Goal: Check status

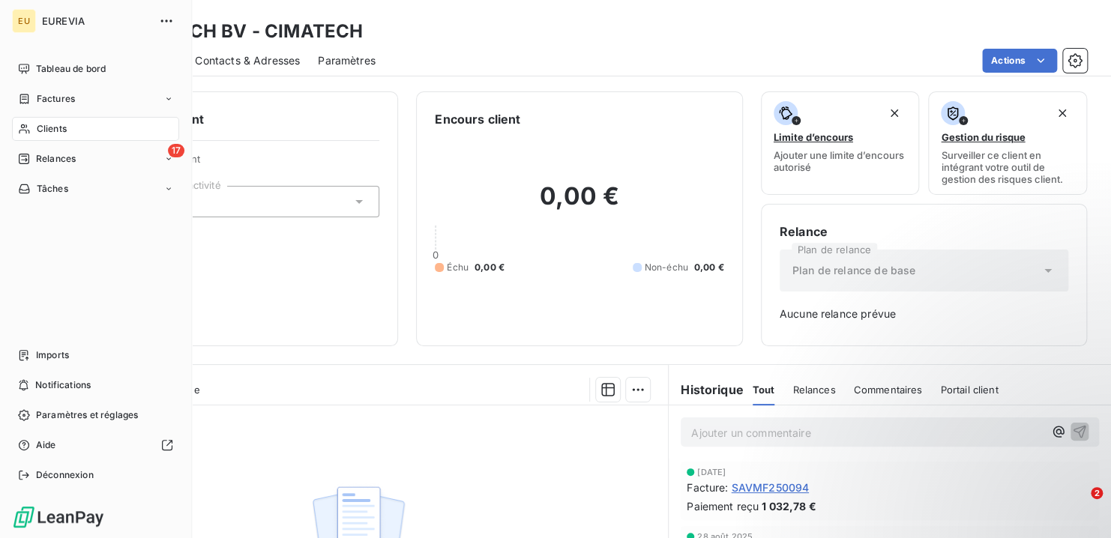
click at [40, 130] on span "Clients" at bounding box center [52, 128] width 30 height 13
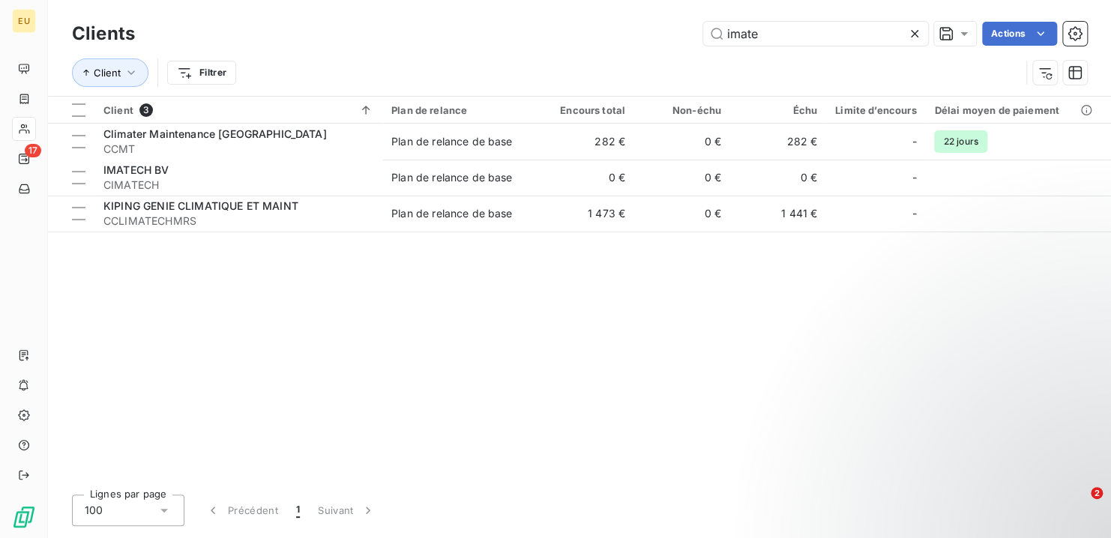
drag, startPoint x: 805, startPoint y: 28, endPoint x: 475, endPoint y: 4, distance: 330.8
click at [475, 4] on div "Clients imate Actions Client Filtrer" at bounding box center [579, 48] width 1063 height 96
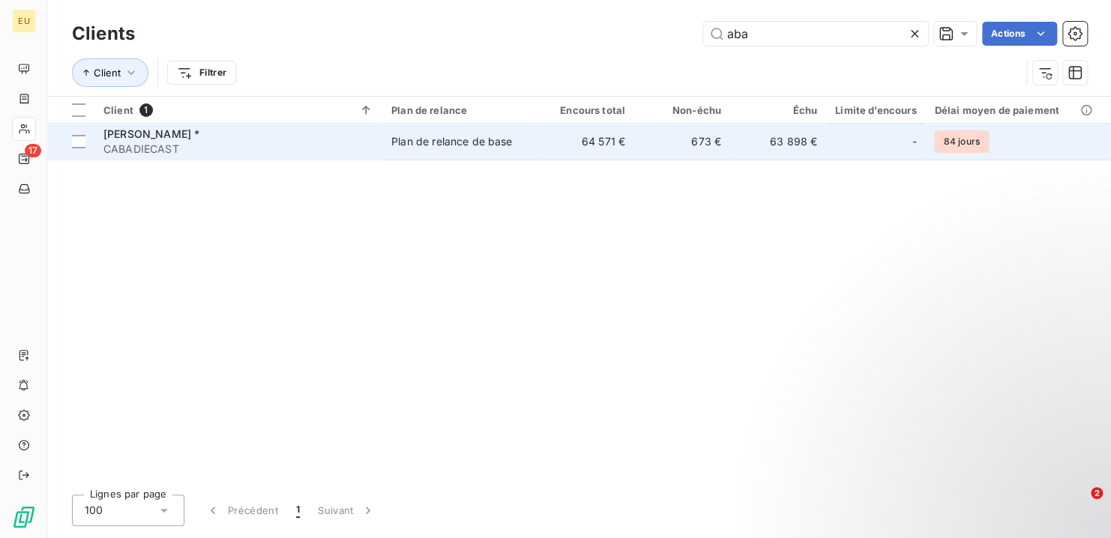
type input "aba"
click at [329, 136] on div "[PERSON_NAME] *" at bounding box center [238, 134] width 270 height 15
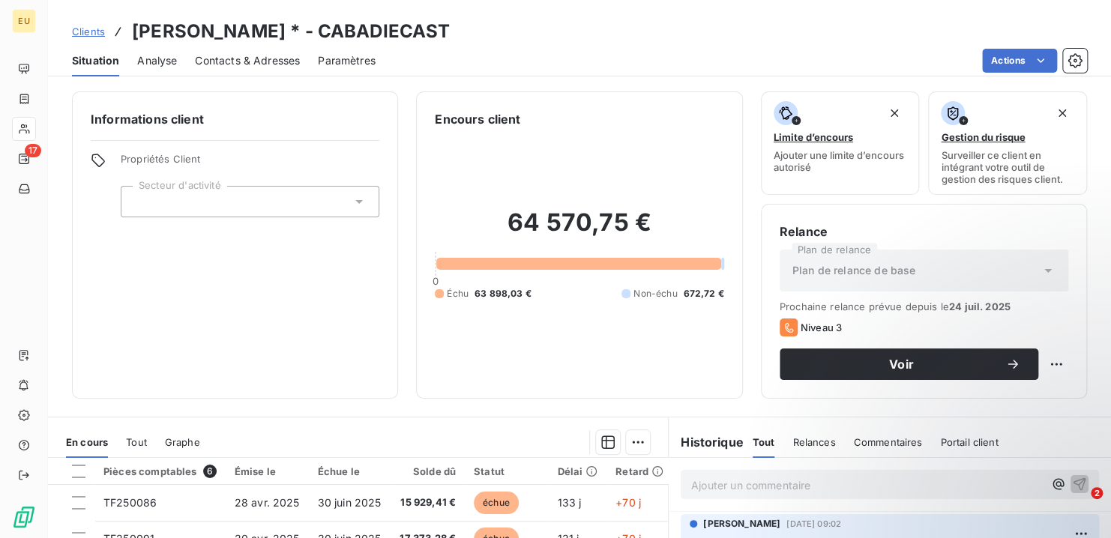
click at [136, 440] on span "Tout" at bounding box center [136, 442] width 21 height 12
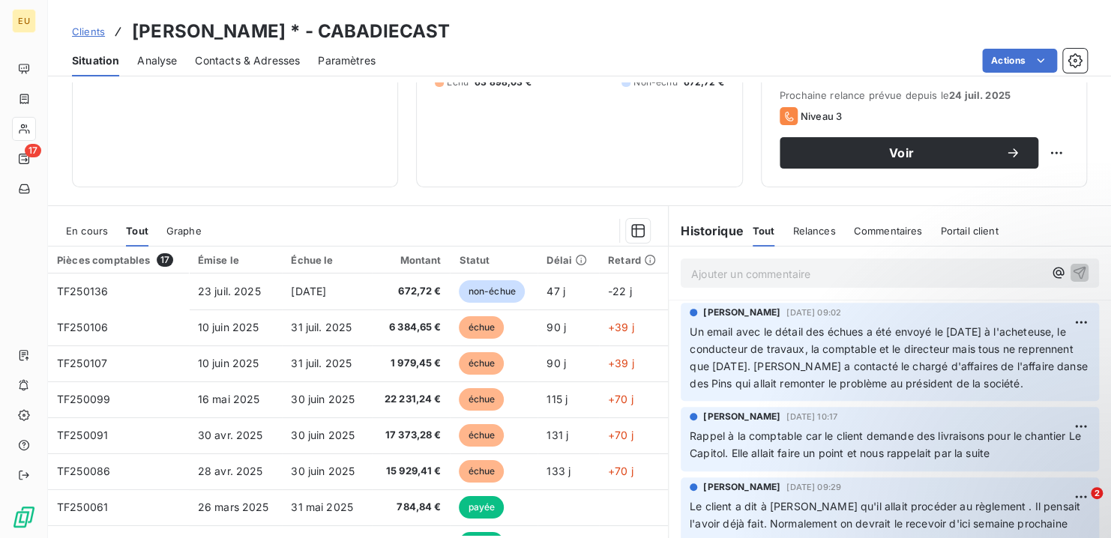
scroll to position [177, 0]
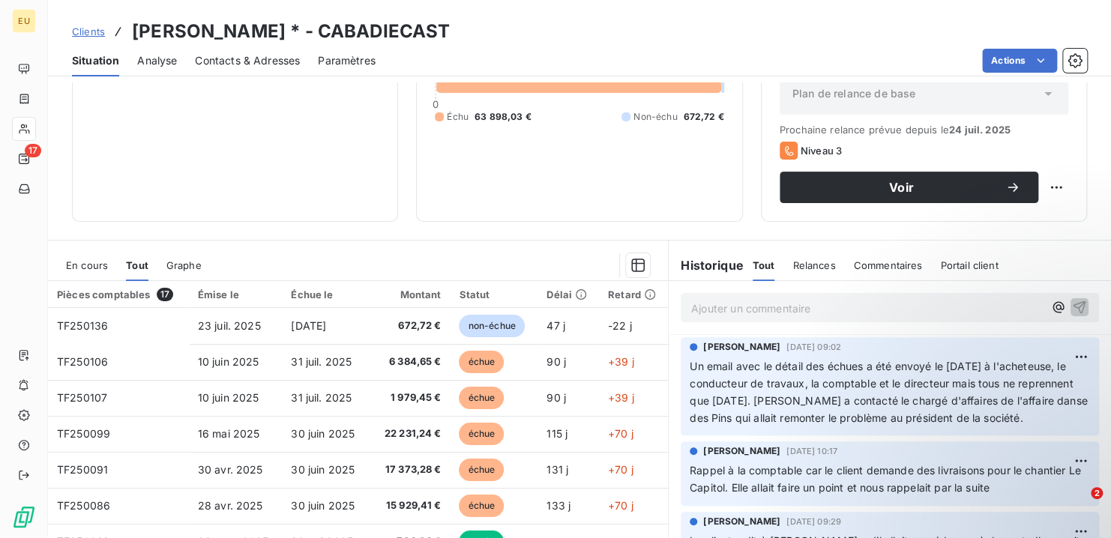
click at [82, 262] on span "En cours" at bounding box center [87, 265] width 42 height 12
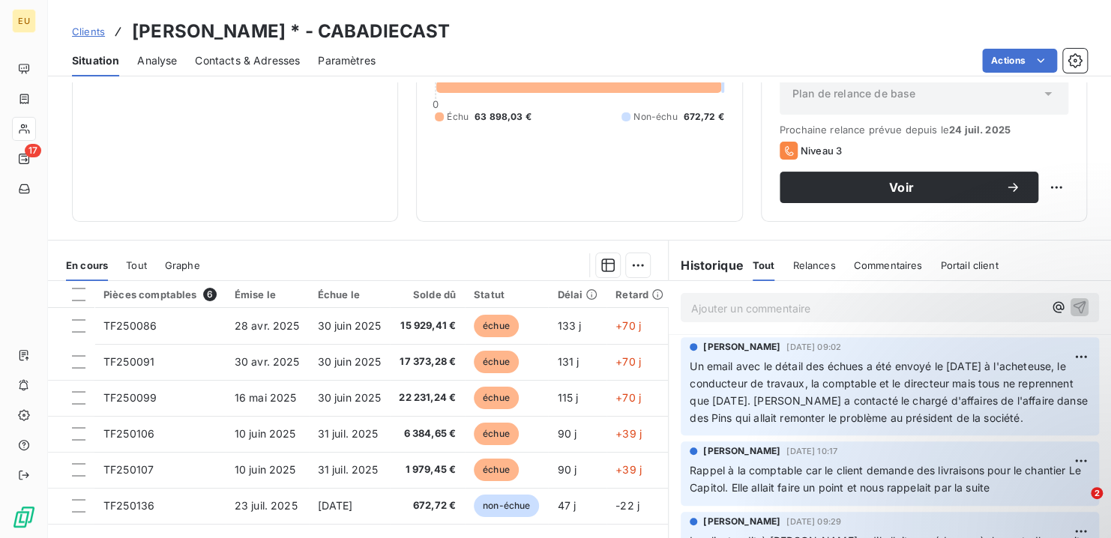
scroll to position [0, 0]
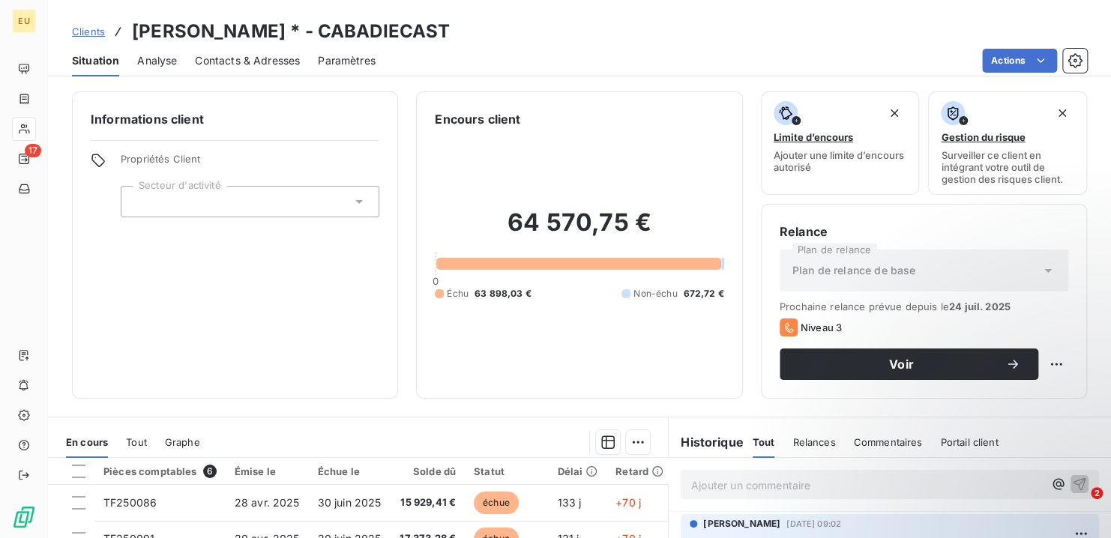
click at [150, 63] on span "Analyse" at bounding box center [157, 60] width 40 height 15
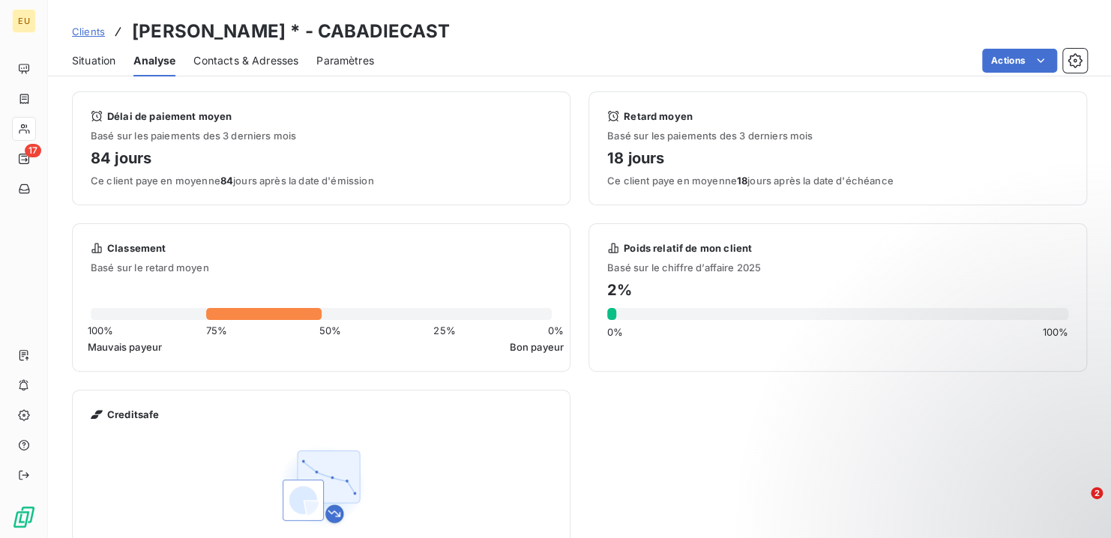
click at [85, 67] on span "Situation" at bounding box center [93, 60] width 43 height 15
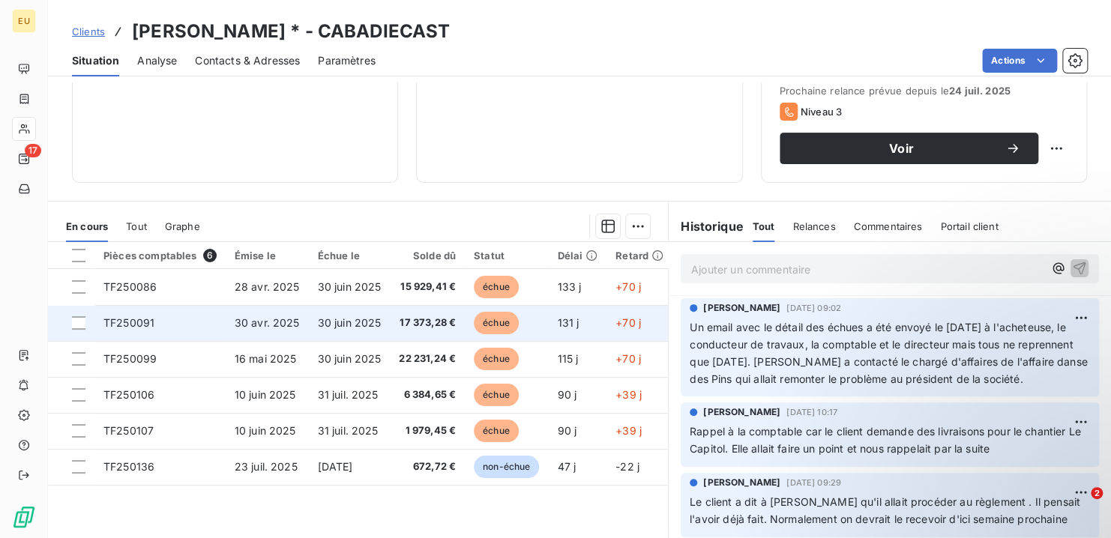
scroll to position [225, 0]
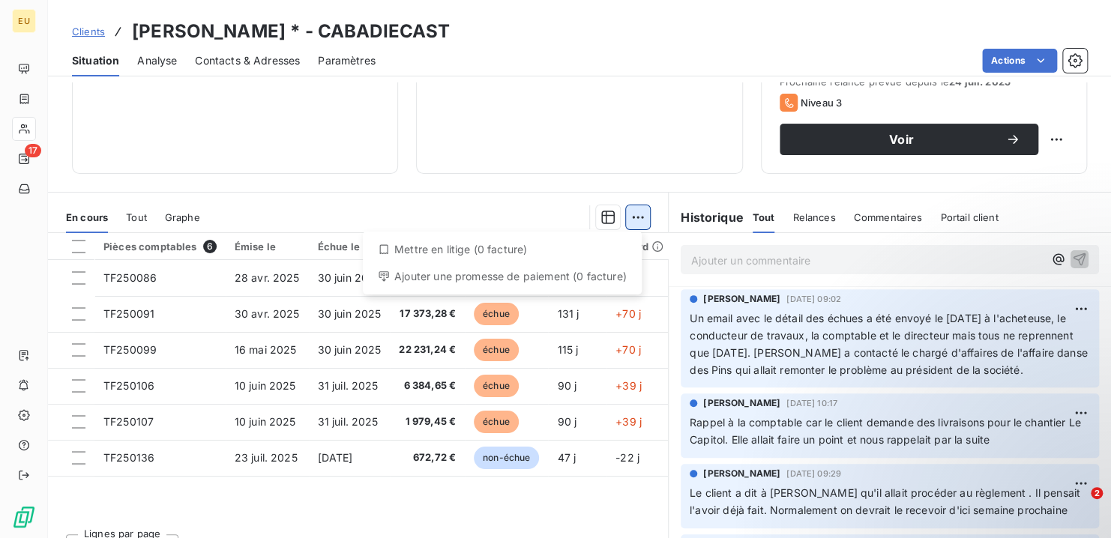
click at [628, 218] on html "EU 17 Clients [PERSON_NAME] * - CABADIECAST Situation Analyse Contacts & Adress…" at bounding box center [555, 269] width 1111 height 538
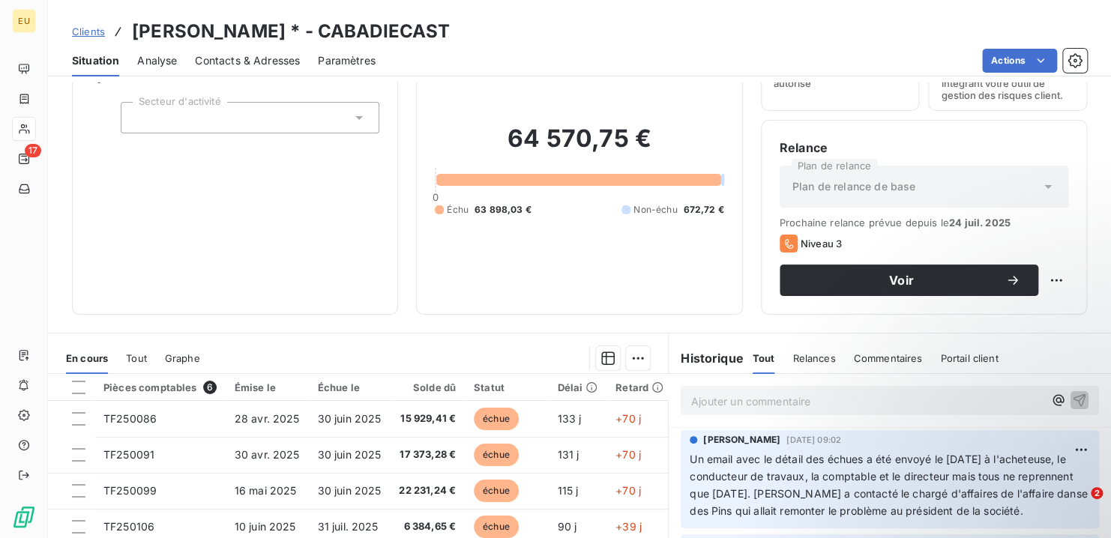
scroll to position [0, 0]
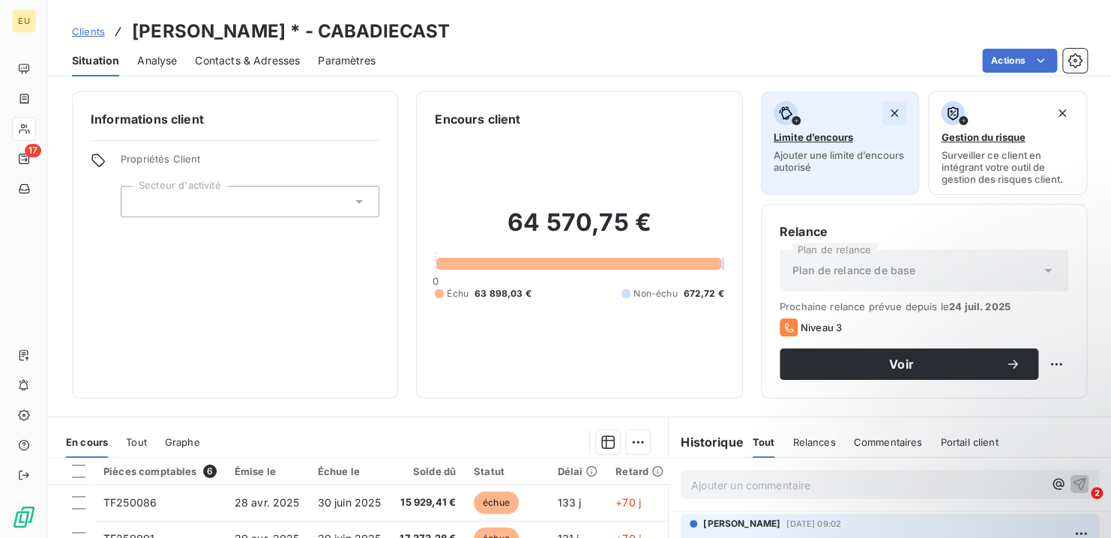
click at [887, 106] on icon "button" at bounding box center [894, 113] width 15 height 15
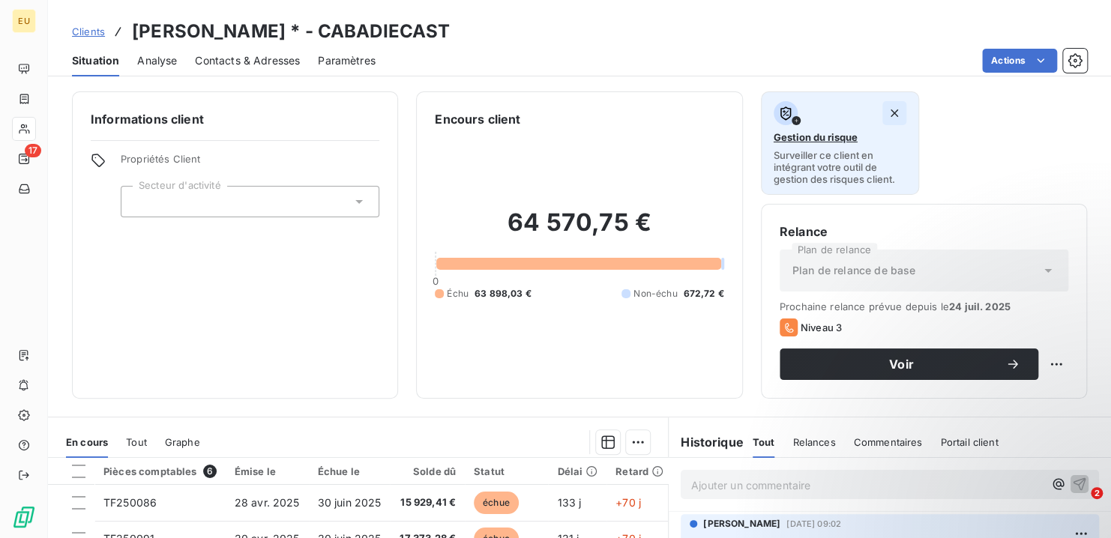
click at [887, 111] on icon "button" at bounding box center [894, 113] width 15 height 15
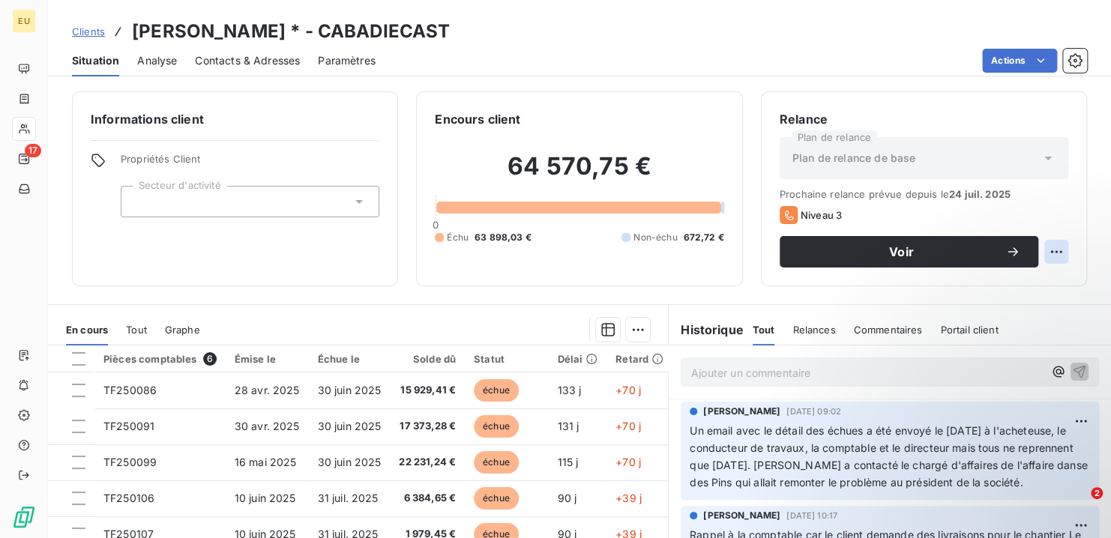
click at [1051, 244] on html "EU 17 Clients [PERSON_NAME] * - CABADIECAST Situation Analyse Contacts & Adress…" at bounding box center [555, 269] width 1111 height 538
click at [480, 121] on h6 "Encours client" at bounding box center [477, 119] width 85 height 18
click at [452, 250] on div "64 570,75 € 0 Échu 63 898,03 € Non-échu 672,72 €" at bounding box center [579, 197] width 289 height 139
click at [722, 274] on div "Encours client 64 570,75 € 0 Échu 63 898,03 € Non-échu 672,72 €" at bounding box center [579, 188] width 326 height 195
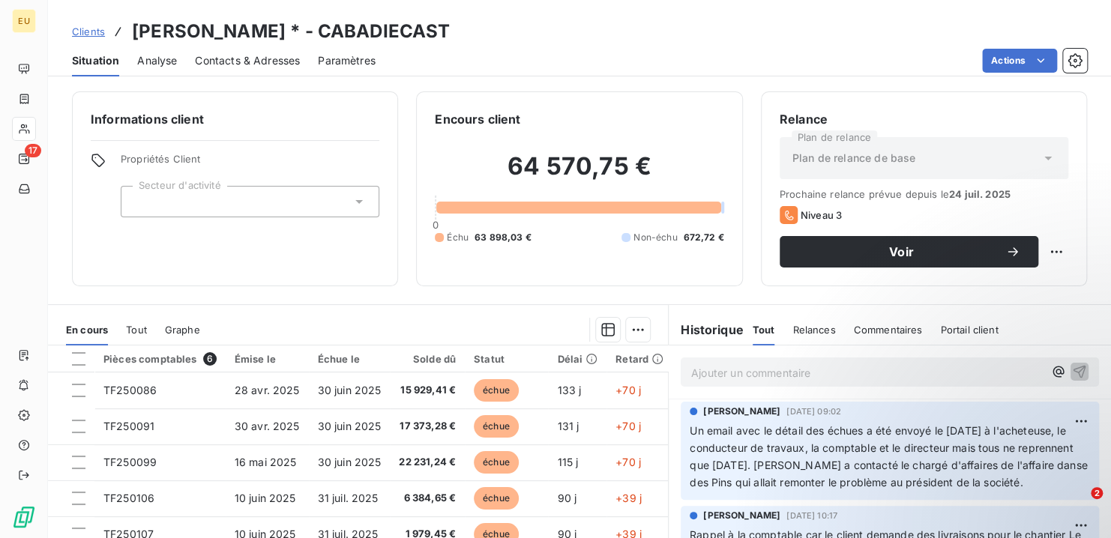
click at [722, 274] on div "Encours client 64 570,75 € 0 Échu 63 898,03 € Non-échu 672,72 €" at bounding box center [579, 188] width 326 height 195
click at [541, 238] on div "Échu 63 898,03 € Non-échu 672,72 €" at bounding box center [579, 237] width 289 height 13
click at [148, 61] on span "Analyse" at bounding box center [157, 60] width 40 height 15
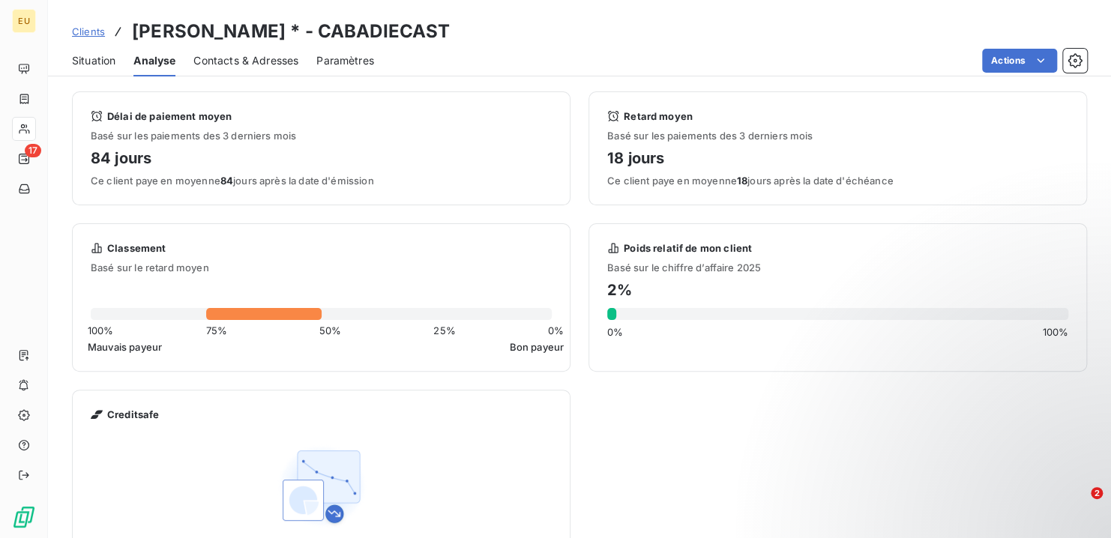
click at [342, 64] on span "Paramètres" at bounding box center [345, 60] width 58 height 15
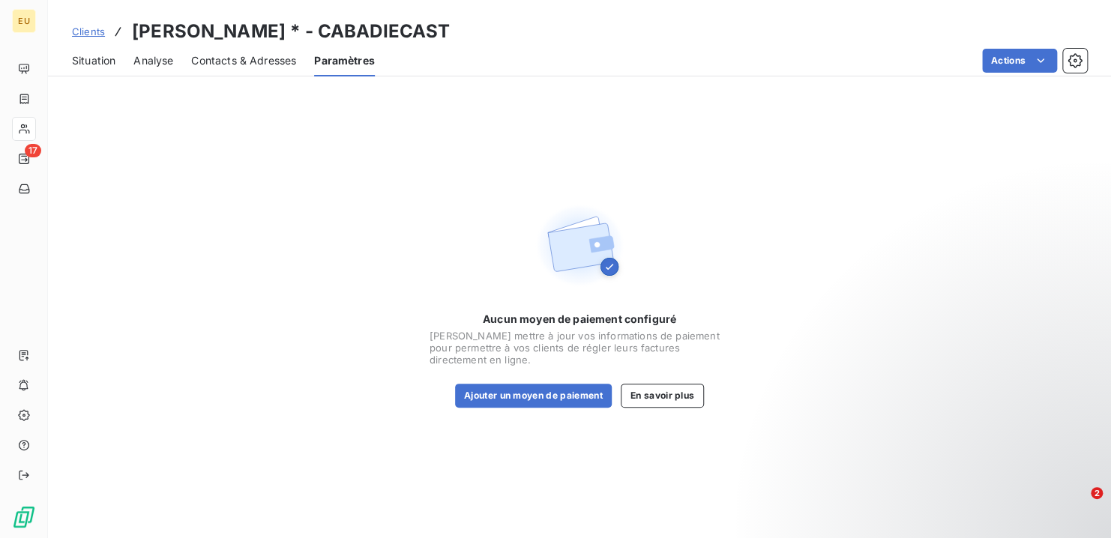
click at [76, 57] on span "Situation" at bounding box center [93, 60] width 43 height 15
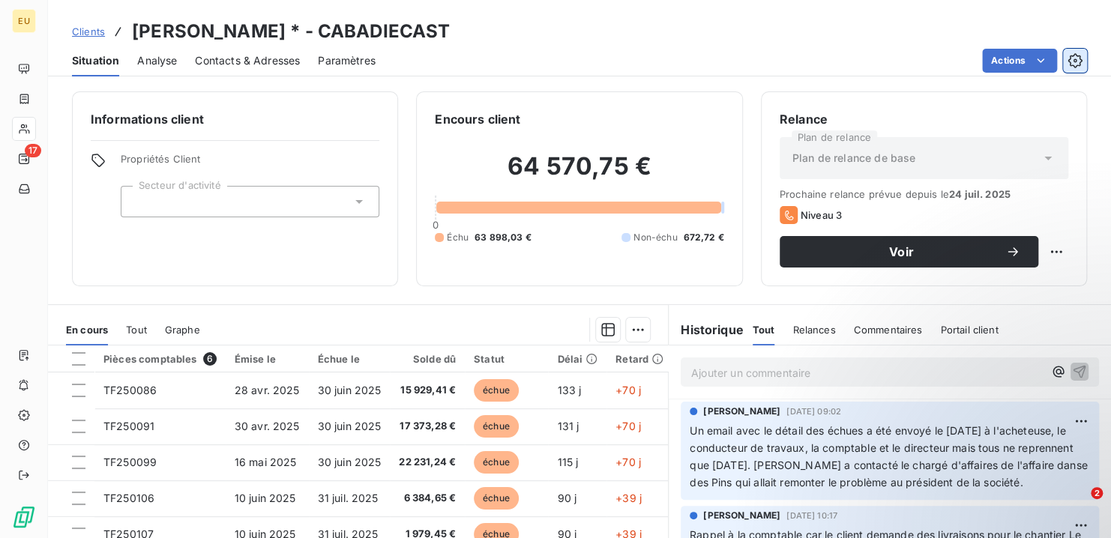
click at [1081, 65] on icon "button" at bounding box center [1075, 60] width 15 height 15
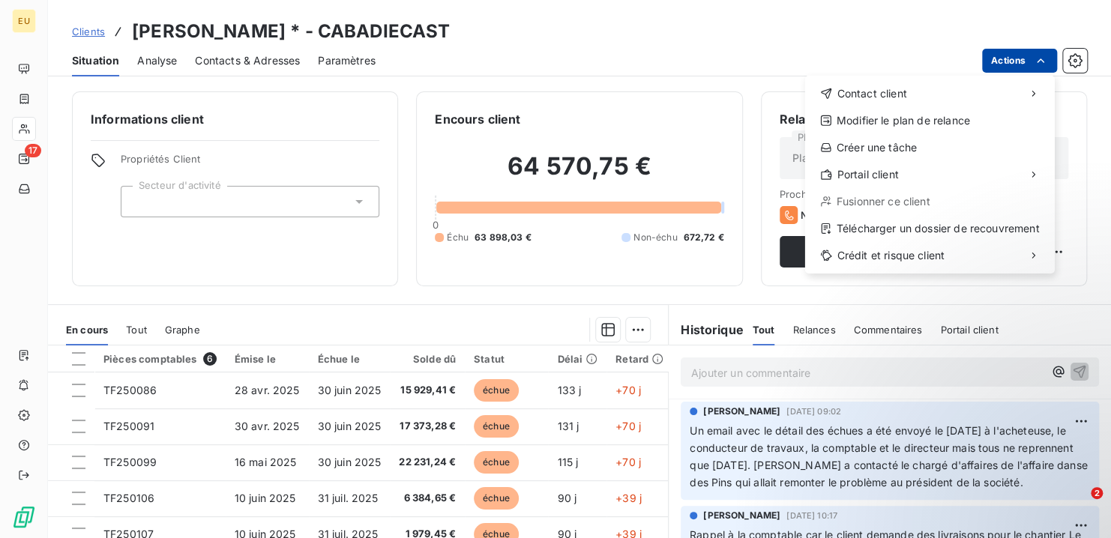
click at [1018, 64] on html "EU 17 Clients ABADIE CHAUFFAGE * - CABADIECAST Situation Analyse Contacts & Adr…" at bounding box center [555, 269] width 1111 height 538
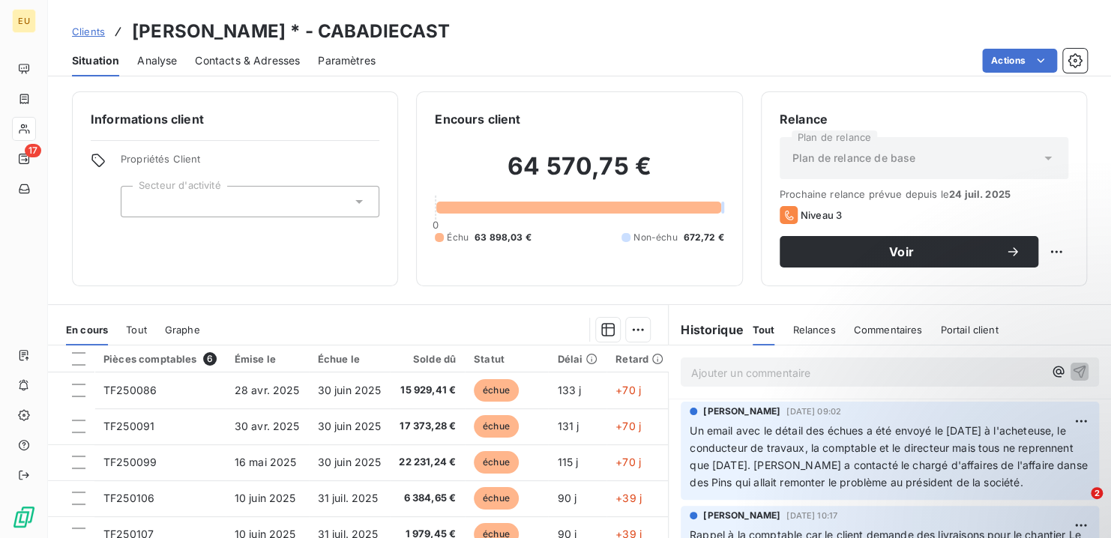
click at [454, 138] on html "EU 17 Clients [PERSON_NAME] * - CABADIECAST Situation Analyse Contacts & Adress…" at bounding box center [555, 269] width 1111 height 538
click at [967, 331] on span "Portail client" at bounding box center [969, 330] width 58 height 12
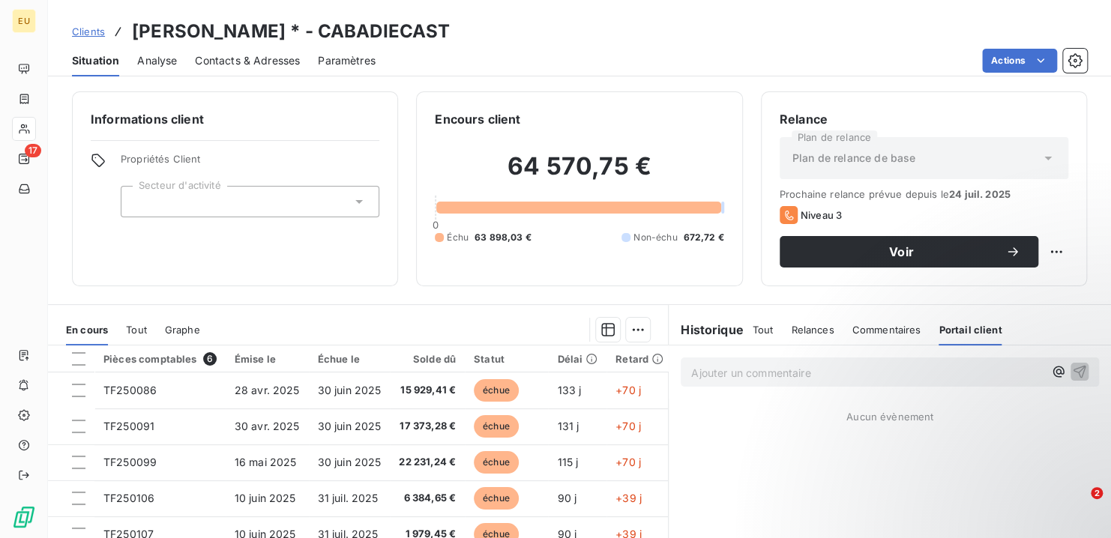
click at [889, 327] on span "Commentaires" at bounding box center [886, 330] width 69 height 12
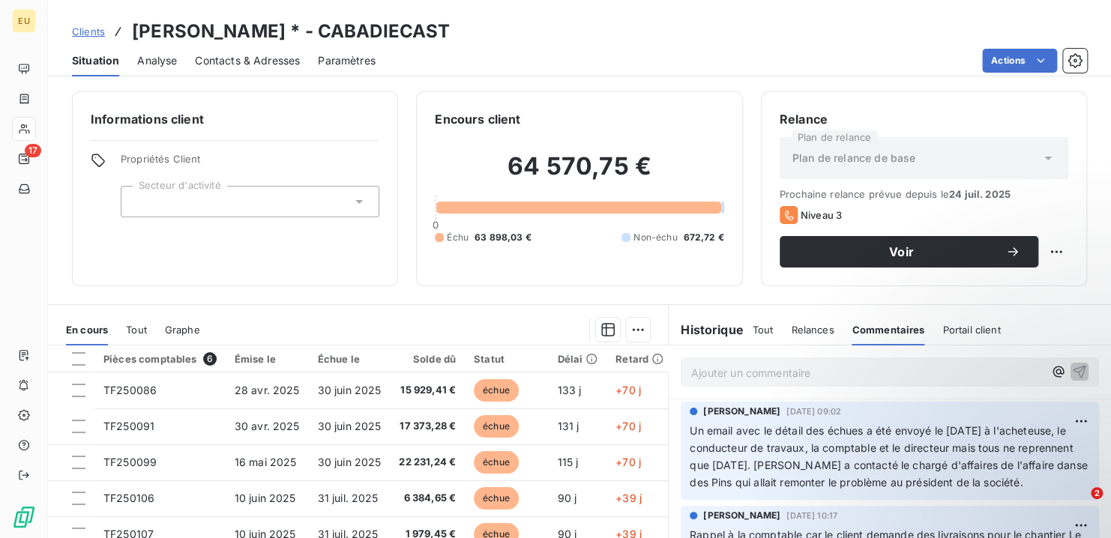
click at [809, 325] on span "Relances" at bounding box center [812, 330] width 43 height 12
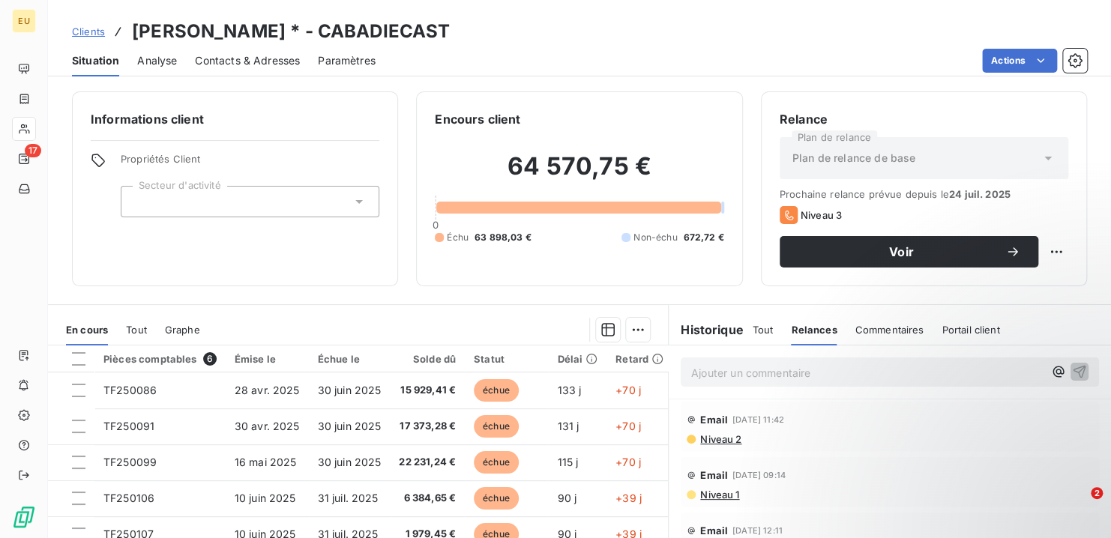
click at [757, 329] on span "Tout" at bounding box center [763, 330] width 21 height 12
